Goal: Navigation & Orientation: Find specific page/section

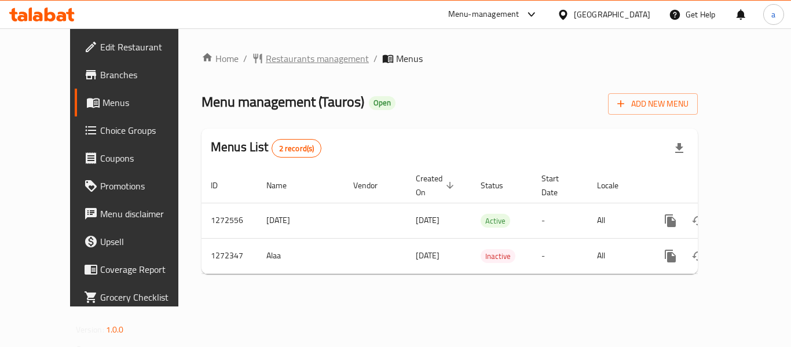
click at [266, 56] on span "Restaurants management" at bounding box center [317, 59] width 103 height 14
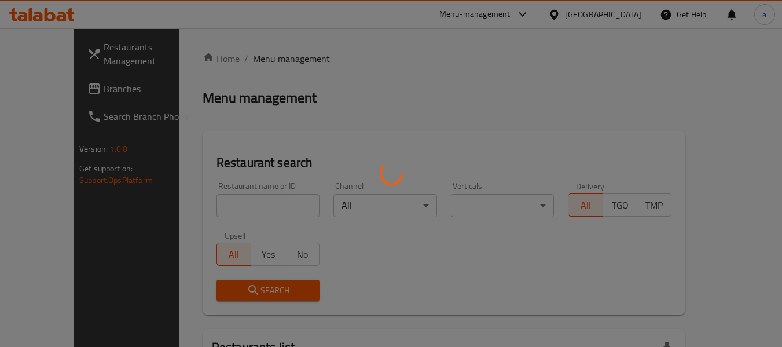
click at [629, 17] on div at bounding box center [391, 173] width 782 height 347
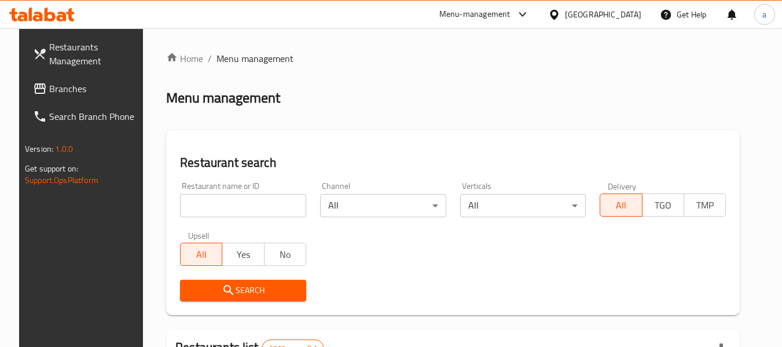
click at [629, 28] on div "​ Menu-management [GEOGRAPHIC_DATA] Get Help a Restaurants Management Branches …" at bounding box center [391, 187] width 782 height 318
click at [565, 15] on div at bounding box center [556, 14] width 17 height 13
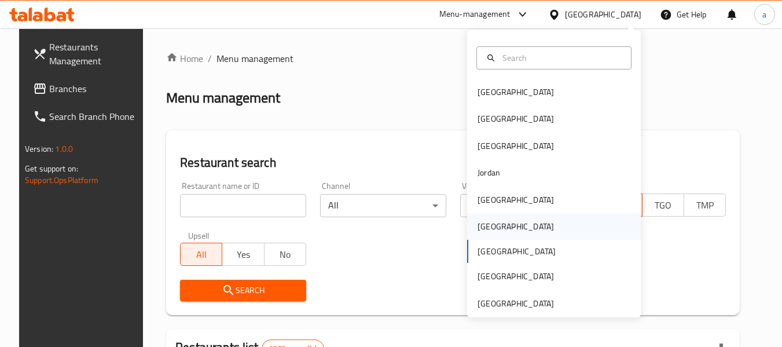
click at [483, 226] on div "[GEOGRAPHIC_DATA]" at bounding box center [516, 226] width 76 height 13
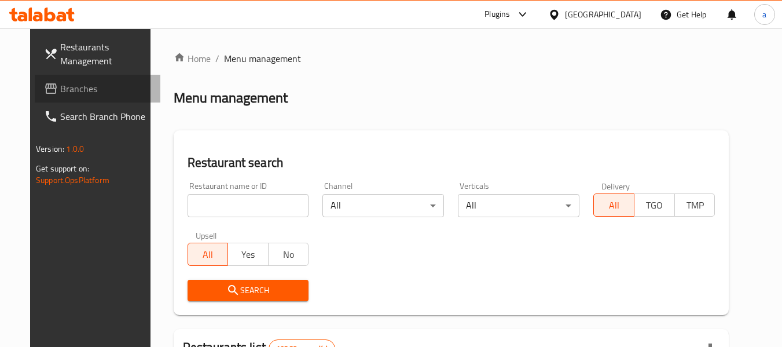
click at [35, 75] on link "Branches" at bounding box center [98, 89] width 126 height 28
